Goal: Communication & Community: Answer question/provide support

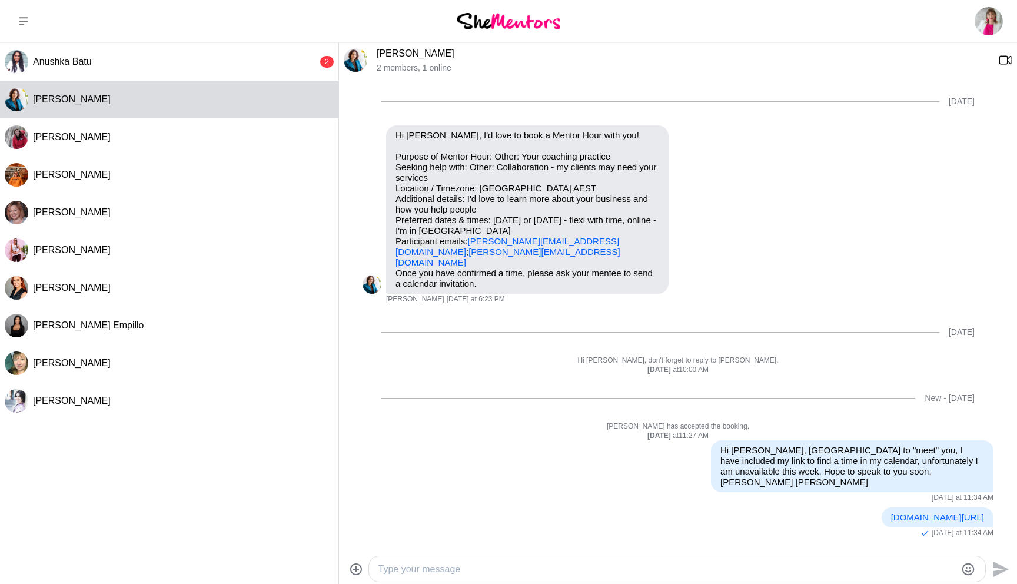
scroll to position [1, 0]
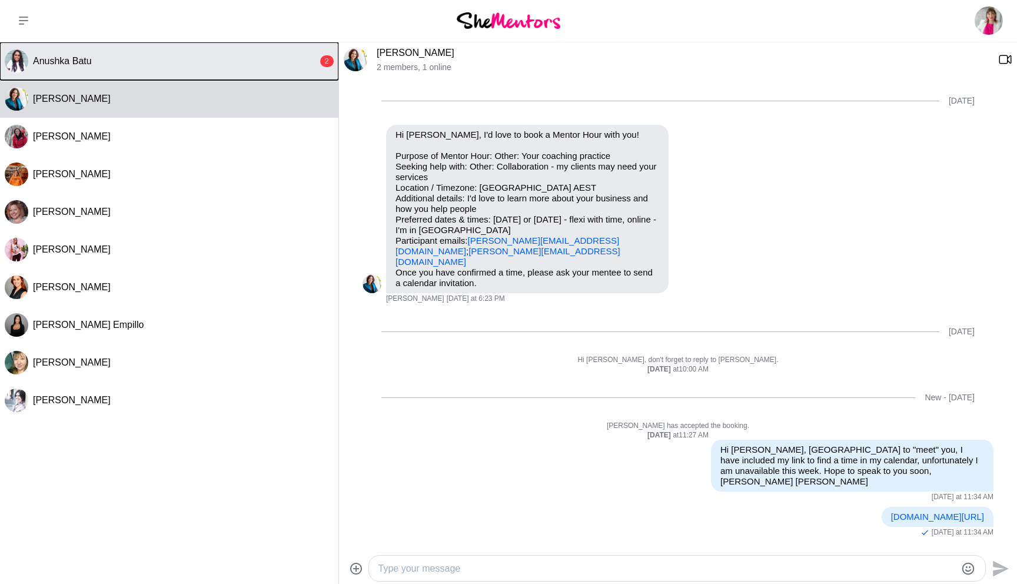
click at [146, 59] on div "Anushka Batu" at bounding box center [175, 61] width 285 height 12
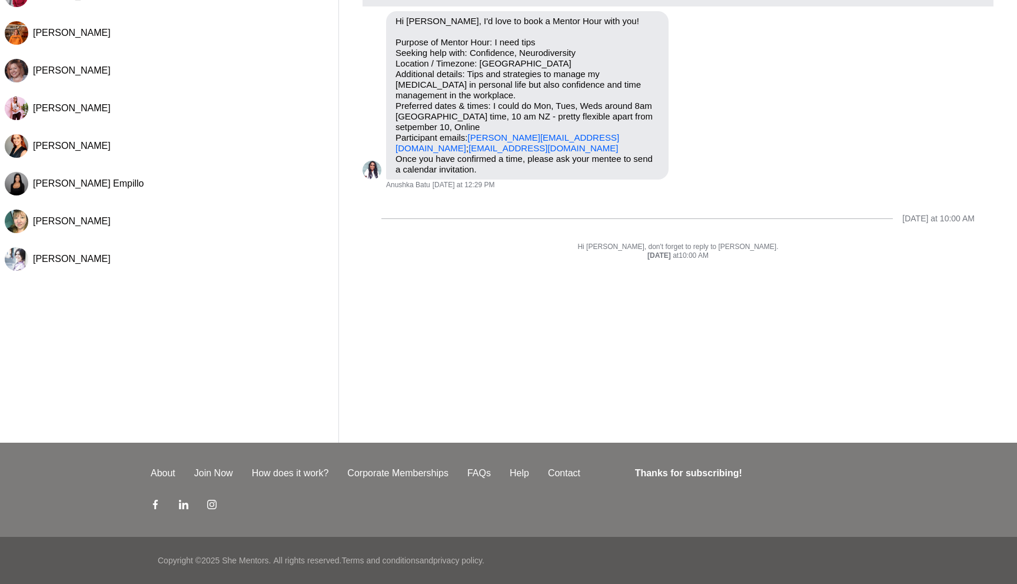
scroll to position [0, 0]
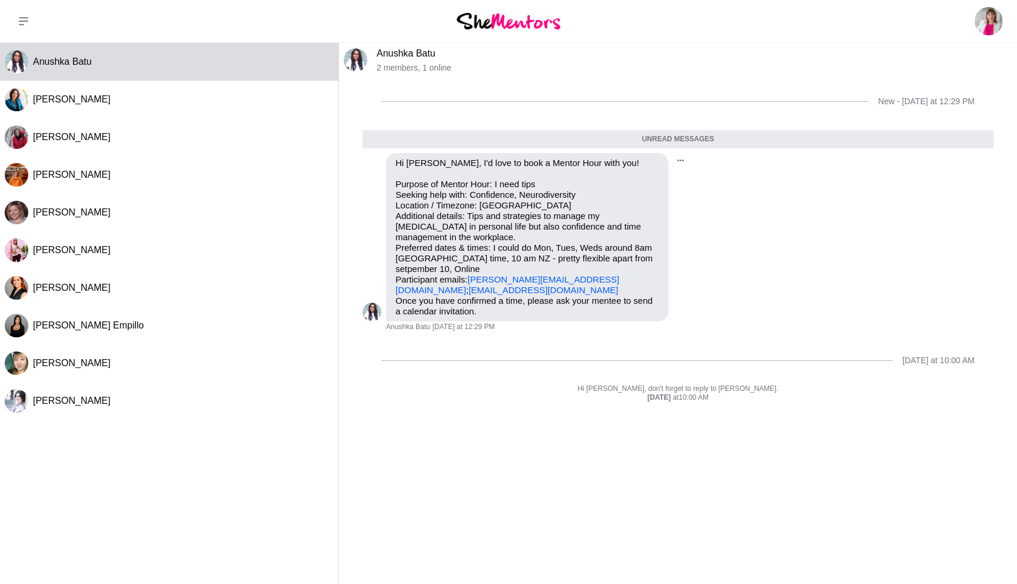
drag, startPoint x: 794, startPoint y: 242, endPoint x: 807, endPoint y: 263, distance: 24.3
click at [795, 242] on div "Pin Mark as unread Flag Mute Hi [PERSON_NAME], I'd love to book a Mentor Hour w…" at bounding box center [678, 242] width 631 height 179
drag, startPoint x: 687, startPoint y: 469, endPoint x: 641, endPoint y: 467, distance: 46.5
click at [678, 469] on div "New - [DATE] at 12:29 PM Unread messages Pin [PERSON_NAME] as unread Flag Mute …" at bounding box center [678, 328] width 678 height 500
click at [478, 388] on p "Hi [PERSON_NAME], don't forget to reply to [PERSON_NAME]." at bounding box center [678, 388] width 631 height 9
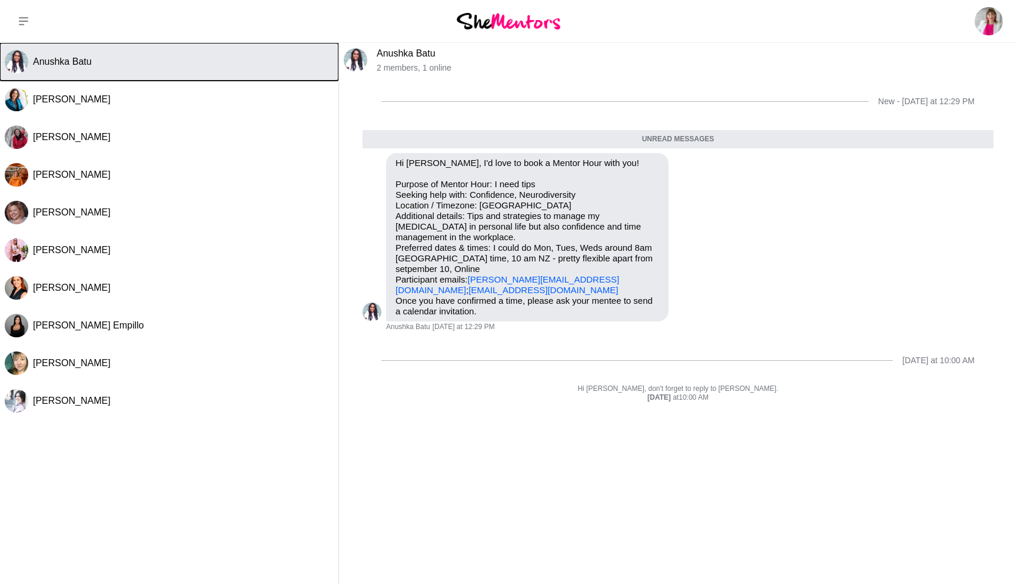
click at [44, 64] on span "Anushka Batu" at bounding box center [62, 62] width 59 height 10
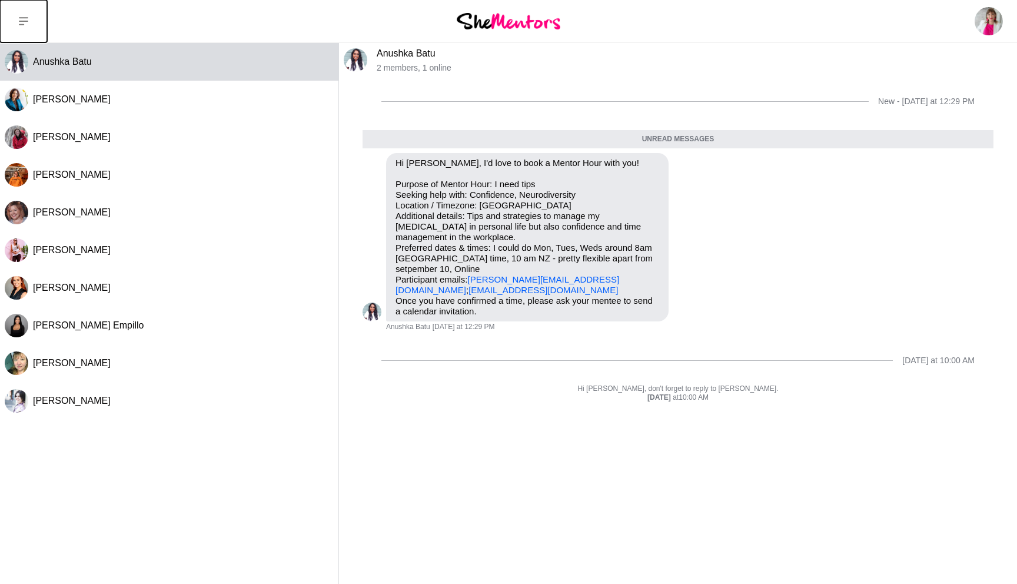
click at [21, 17] on icon at bounding box center [23, 20] width 9 height 9
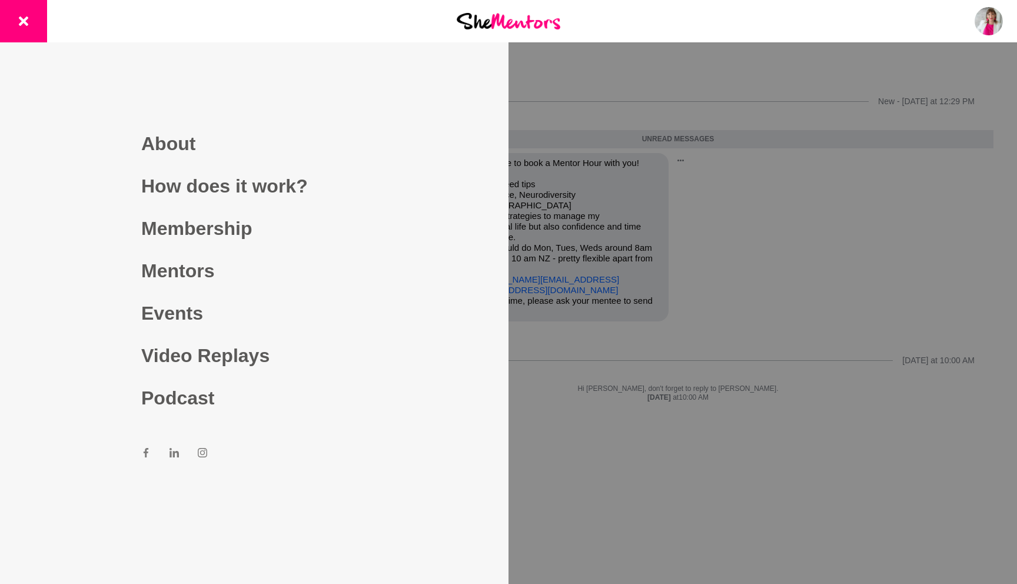
drag, startPoint x: 795, startPoint y: 256, endPoint x: 883, endPoint y: 167, distance: 124.9
click at [798, 250] on div at bounding box center [508, 292] width 1017 height 584
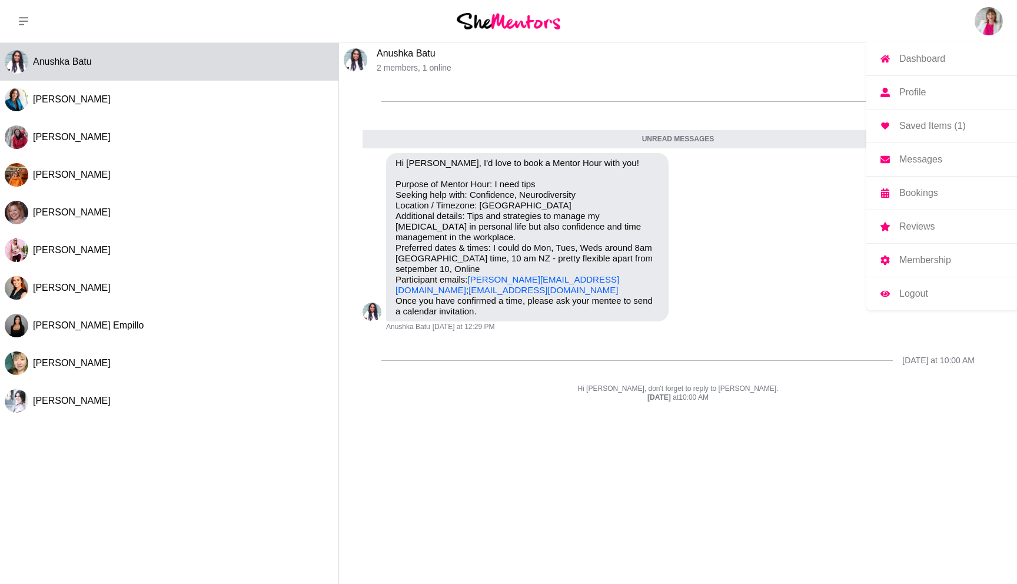
click at [988, 25] on img at bounding box center [989, 21] width 28 height 28
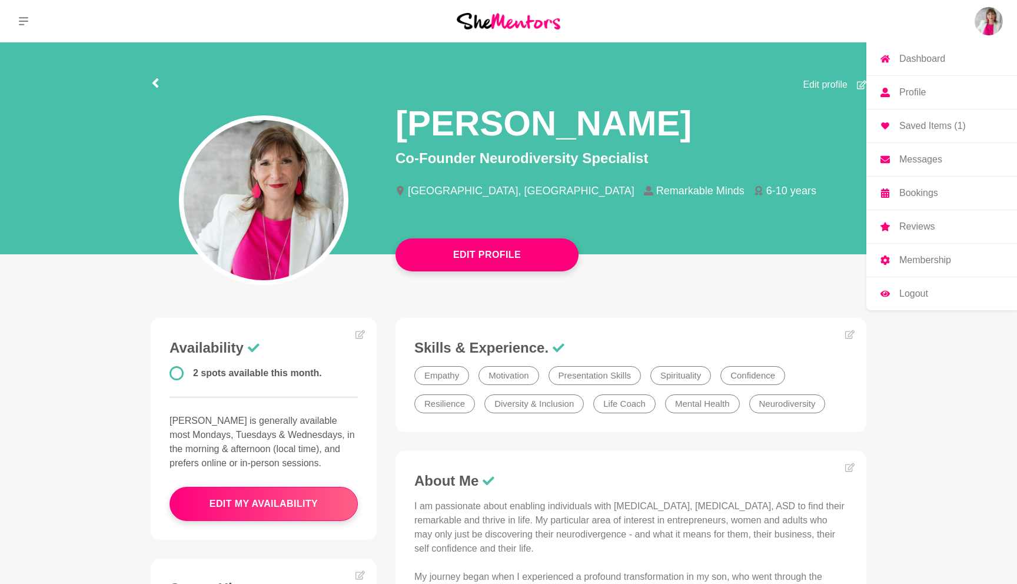
click at [925, 164] on p "Messages" at bounding box center [921, 159] width 43 height 9
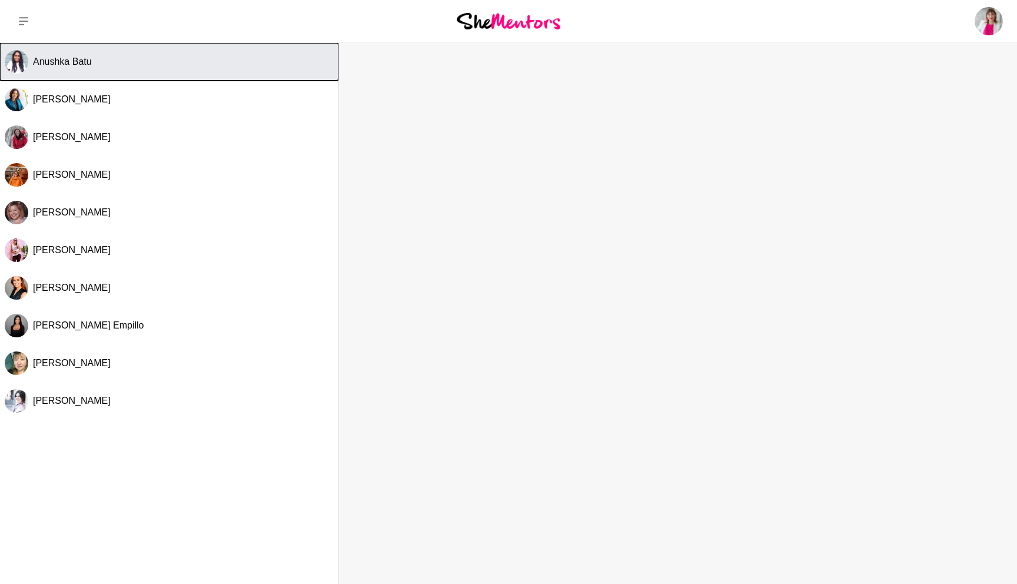
click at [135, 63] on div "Anushka Batu" at bounding box center [183, 62] width 301 height 12
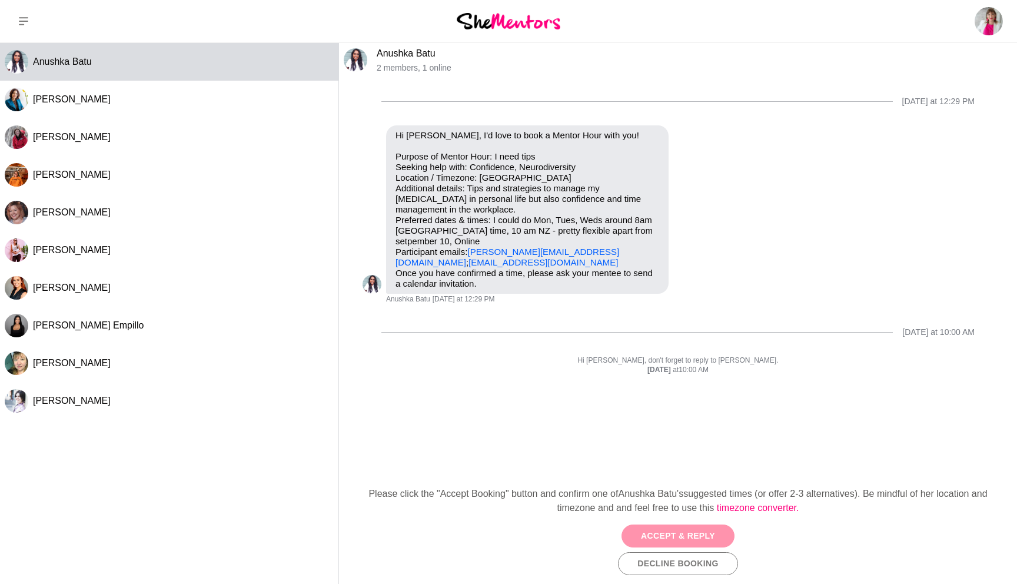
click at [704, 538] on button "Accept & Reply" at bounding box center [678, 536] width 113 height 23
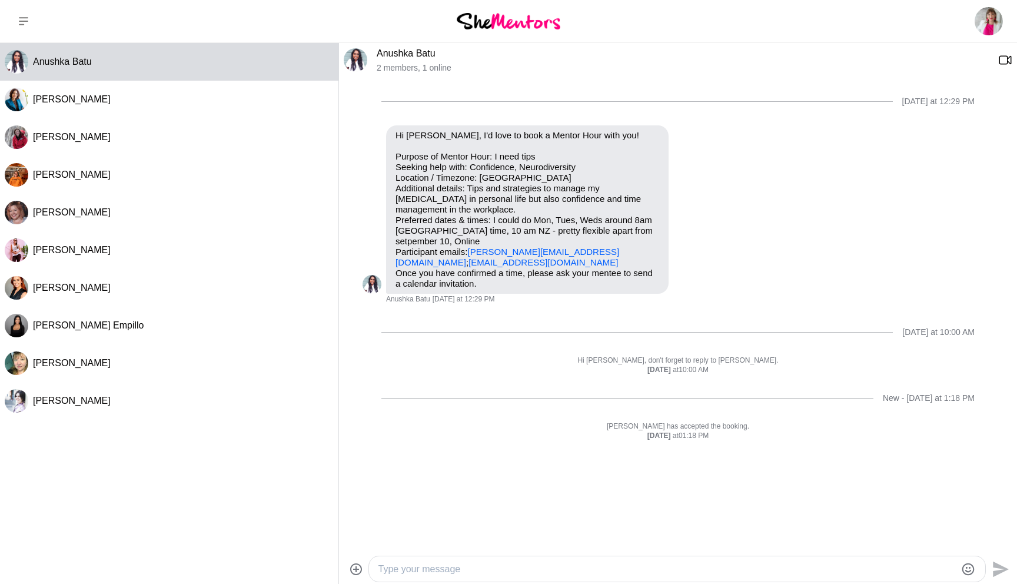
click at [485, 565] on textarea "Type your message" at bounding box center [668, 569] width 578 height 14
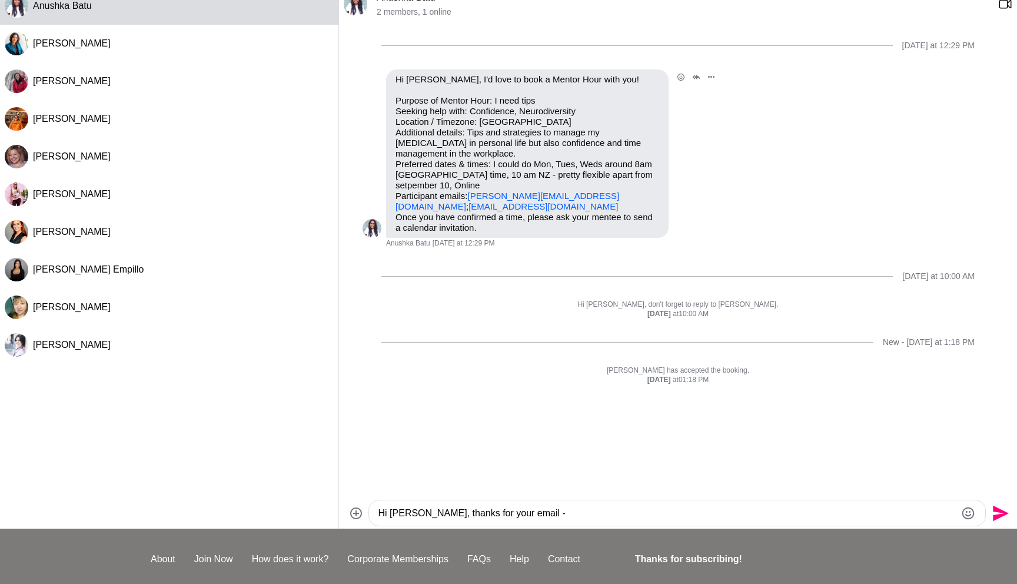
scroll to position [62, 0]
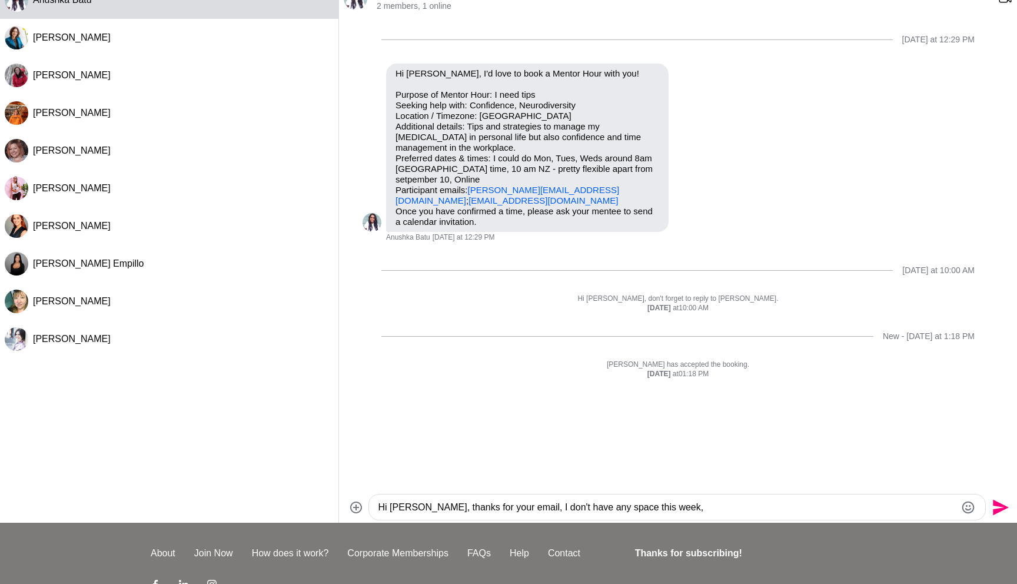
click at [525, 508] on textarea "Hi [PERSON_NAME], thanks for your email, I don't have any space this week," at bounding box center [668, 507] width 578 height 14
click at [772, 508] on textarea "Hi [PERSON_NAME], thanks for your email. Nice to meet you - I don't have any sp…" at bounding box center [668, 507] width 578 height 14
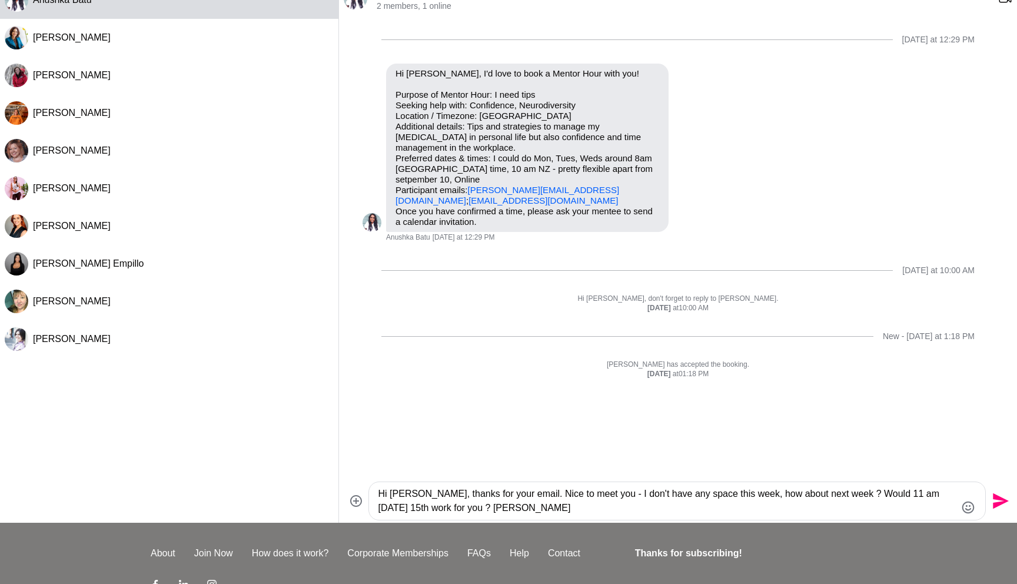
type textarea "Hi [PERSON_NAME], thanks for your email. Nice to meet you - I don't have any sp…"
click at [1003, 503] on icon "Send" at bounding box center [1001, 501] width 16 height 16
